Goal: Transaction & Acquisition: Purchase product/service

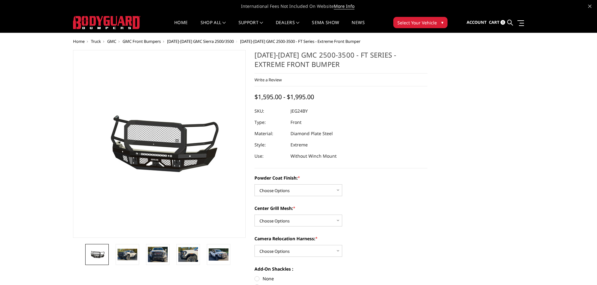
click at [147, 42] on span "GMC Front Bumpers" at bounding box center [141, 42] width 38 height 6
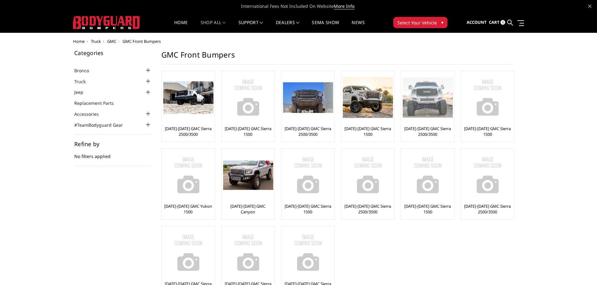
click at [428, 130] on link "[DATE]-[DATE] GMC Sierra 2500/3500" at bounding box center [427, 131] width 50 height 11
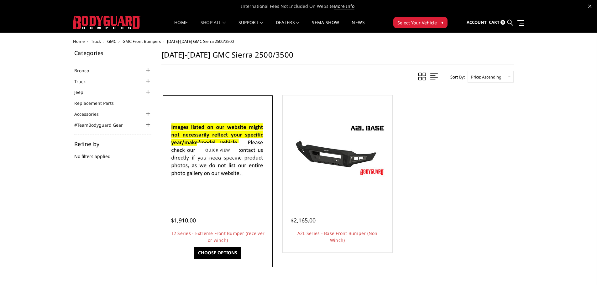
click at [220, 253] on link "Choose Options" at bounding box center [217, 253] width 47 height 12
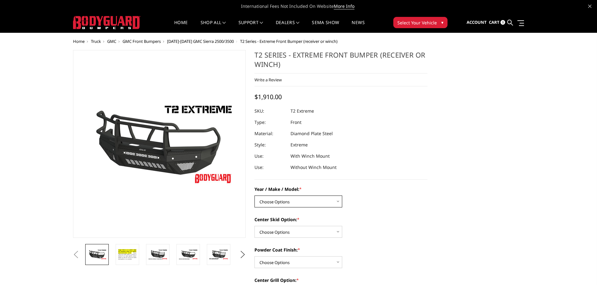
click at [262, 197] on select "Choose Options Chevrolet 19-21 1500 Chevrolet 15-19 2500 / 3500 Chevrolet 20-23…" at bounding box center [298, 202] width 88 height 12
select select "1453"
click at [254, 196] on select "Choose Options Chevrolet 19-21 1500 Chevrolet 15-19 2500 / 3500 Chevrolet 20-23…" at bounding box center [298, 202] width 88 height 12
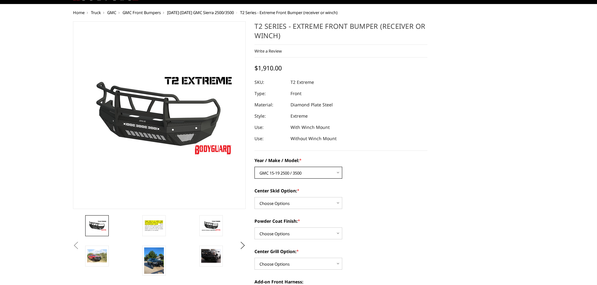
scroll to position [63, 0]
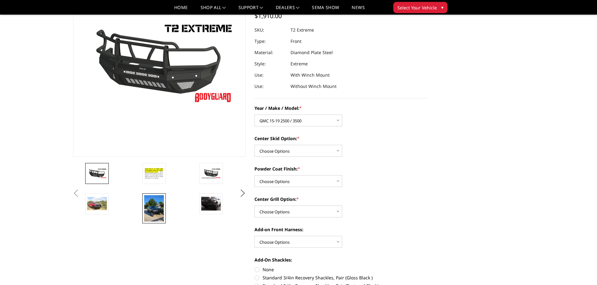
click at [161, 204] on img at bounding box center [154, 208] width 20 height 27
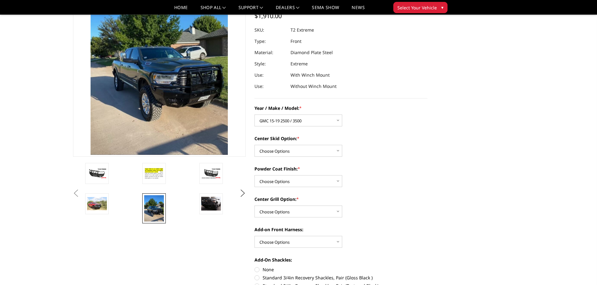
scroll to position [14, 0]
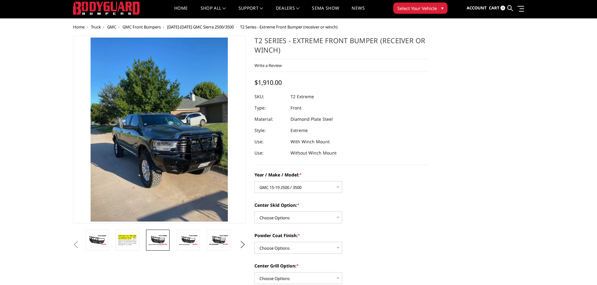
click at [162, 240] on img at bounding box center [158, 240] width 20 height 11
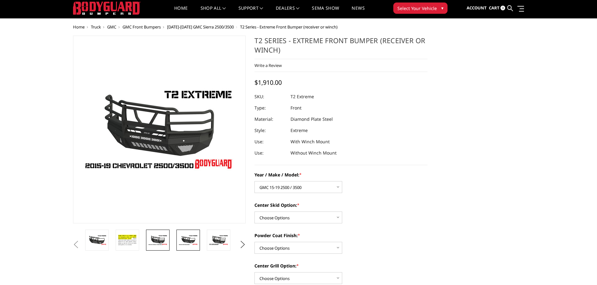
click at [191, 239] on img at bounding box center [188, 240] width 20 height 11
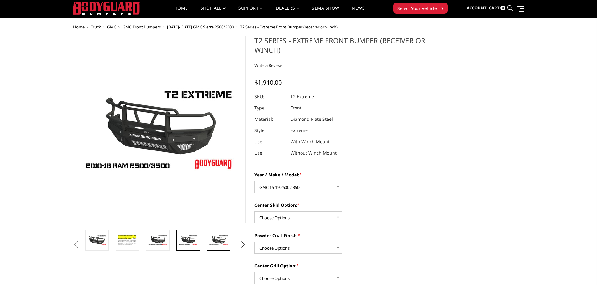
click at [224, 238] on img at bounding box center [219, 240] width 20 height 11
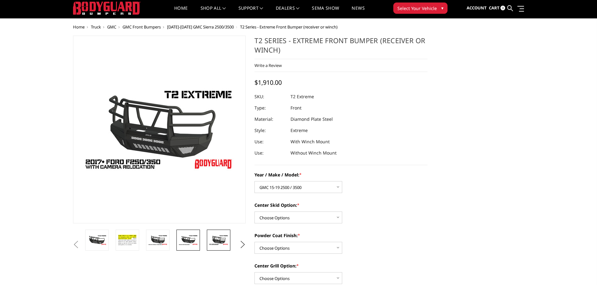
click at [192, 239] on img at bounding box center [188, 240] width 20 height 11
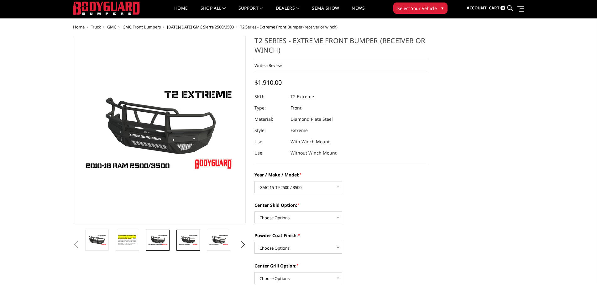
click at [163, 238] on img at bounding box center [158, 240] width 20 height 11
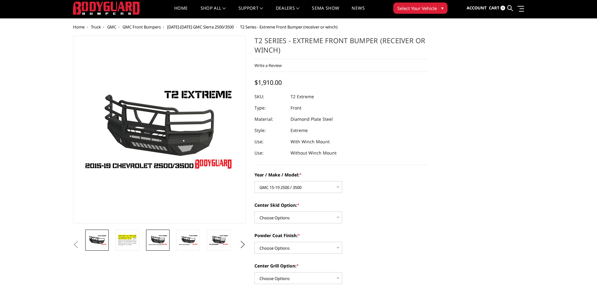
click at [100, 236] on img at bounding box center [97, 240] width 20 height 11
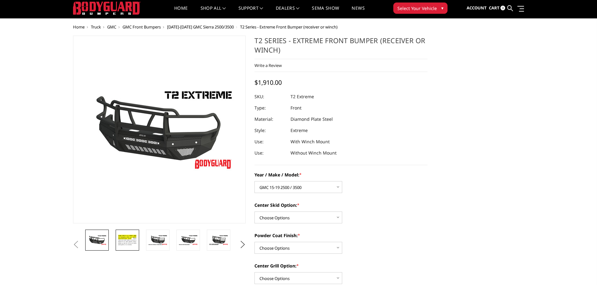
click at [129, 240] on img at bounding box center [127, 240] width 20 height 13
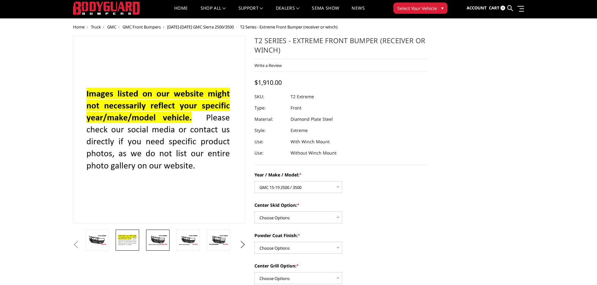
click at [168, 241] on img at bounding box center [158, 240] width 20 height 11
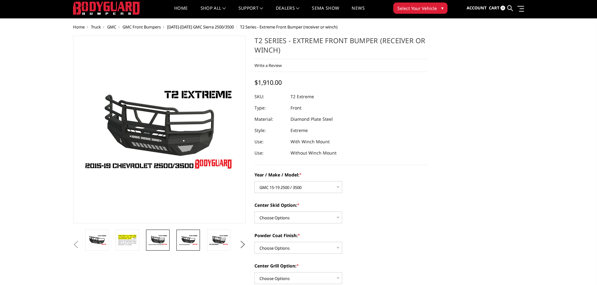
click at [185, 238] on img at bounding box center [188, 240] width 20 height 11
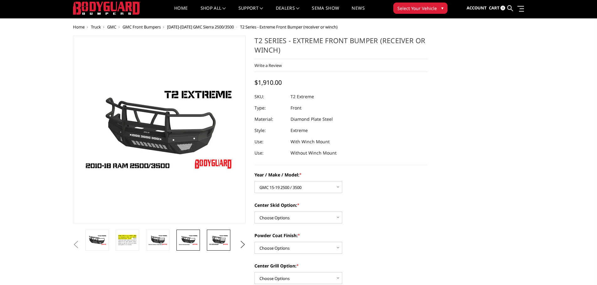
click at [214, 237] on img at bounding box center [219, 240] width 20 height 11
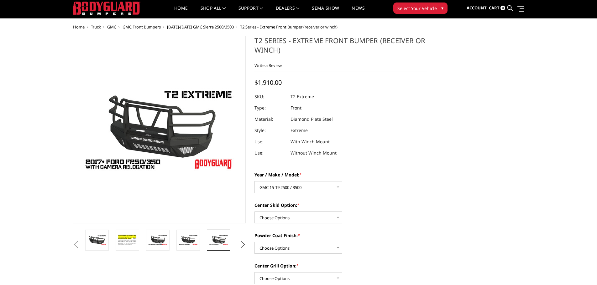
click at [245, 245] on button "Next" at bounding box center [242, 244] width 9 height 9
click at [220, 241] on img at bounding box center [219, 243] width 20 height 22
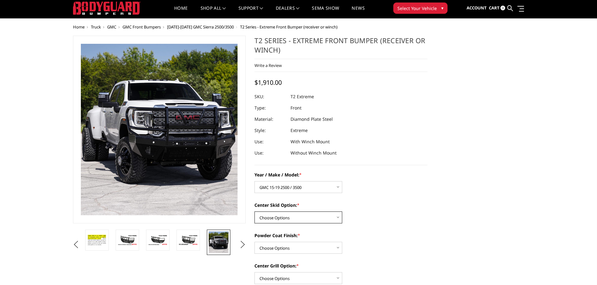
click at [288, 218] on select "Choose Options Standard center skid plate (included) Receiver tube Winch mount …" at bounding box center [298, 218] width 88 height 12
click at [159, 238] on img at bounding box center [158, 240] width 20 height 11
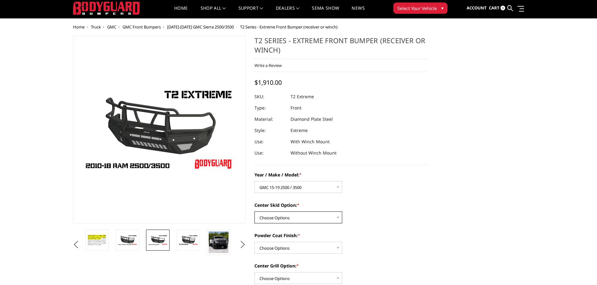
click at [284, 218] on select "Choose Options Standard center skid plate (included) Receiver tube Winch mount …" at bounding box center [298, 218] width 88 height 12
select select "624"
click at [254, 212] on select "Choose Options Standard center skid plate (included) Receiver tube Winch mount …" at bounding box center [298, 218] width 88 height 12
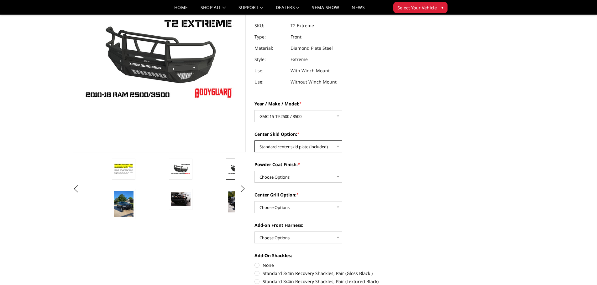
scroll to position [77, 0]
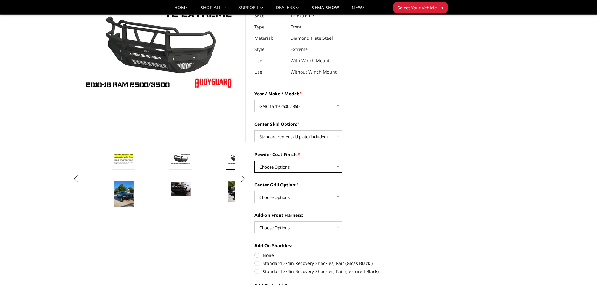
click at [296, 170] on select "Choose Options Bare metal Gloss Black Powder Coat Texture Black Powder Coat" at bounding box center [298, 167] width 88 height 12
select select "667"
click at [254, 161] on select "Choose Options Bare metal Gloss Black Powder Coat Texture Black Powder Coat" at bounding box center [298, 167] width 88 height 12
click at [294, 199] on select "Choose Options Add expanded metal in center grill Decline this option" at bounding box center [298, 197] width 88 height 12
select select "1081"
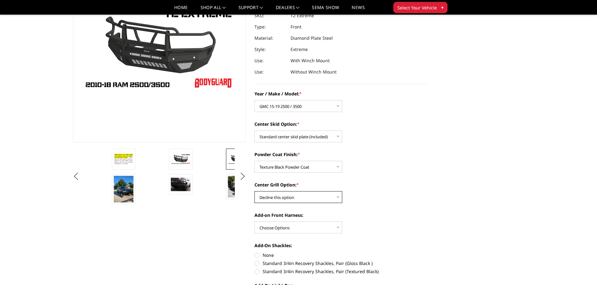
click at [254, 191] on select "Choose Options Add expanded metal in center grill Decline this option" at bounding box center [298, 197] width 88 height 12
click at [278, 229] on select "Choose Options WITH front camera harness WITHOUT front camera harness" at bounding box center [298, 228] width 88 height 12
select select "1696"
click at [254, 222] on select "Choose Options WITH front camera harness WITHOUT front camera harness" at bounding box center [298, 228] width 88 height 12
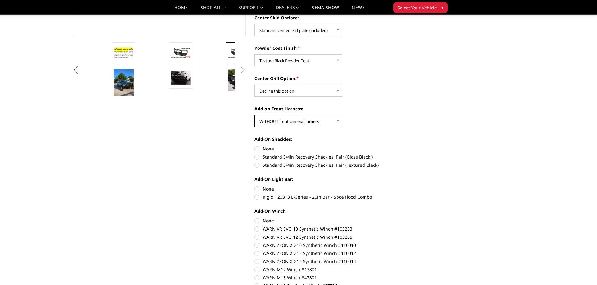
scroll to position [202, 0]
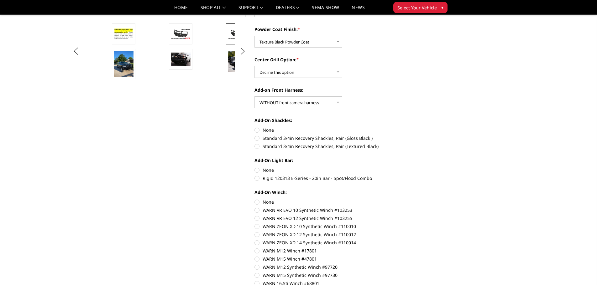
click at [258, 130] on label "None" at bounding box center [340, 130] width 173 height 7
click at [255, 127] on input "None" at bounding box center [254, 127] width 0 height 0
radio input "true"
click at [258, 169] on label "None" at bounding box center [340, 170] width 173 height 7
click at [255, 167] on input "None" at bounding box center [254, 167] width 0 height 0
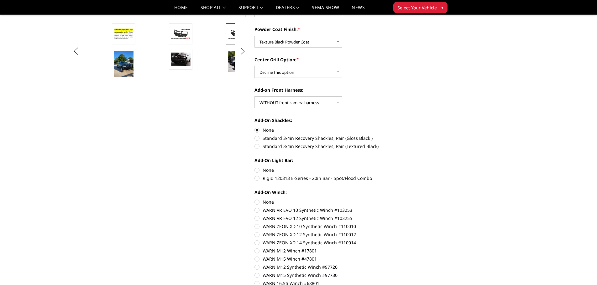
radio input "true"
click at [255, 202] on label "None" at bounding box center [340, 202] width 173 height 7
click at [255, 199] on input "None" at bounding box center [254, 199] width 0 height 0
radio input "true"
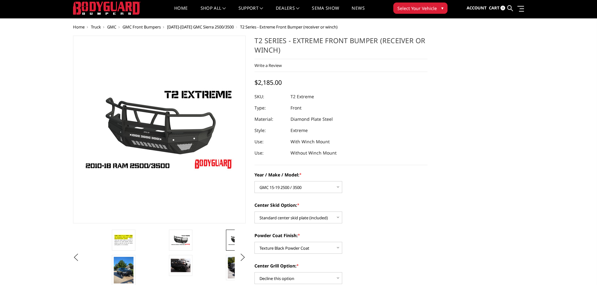
scroll to position [0, 0]
